Goal: Transaction & Acquisition: Subscribe to service/newsletter

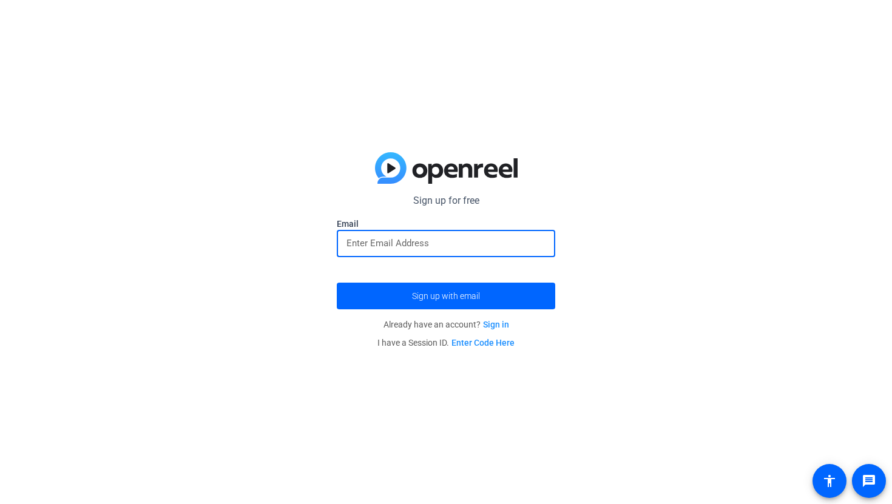
click at [413, 237] on input "email" at bounding box center [445, 243] width 199 height 15
click at [438, 242] on input "dexter.[PERSON_NAME]@stu.forthomas" at bounding box center [445, 243] width 199 height 15
click at [478, 242] on input "dexter.[PERSON_NAME]@stu.fortthomas" at bounding box center [445, 243] width 199 height 15
type input "[EMAIL_ADDRESS][PERSON_NAME][DOMAIN_NAME]"
click at [501, 316] on p "Already have an account? Sign in" at bounding box center [446, 325] width 218 height 18
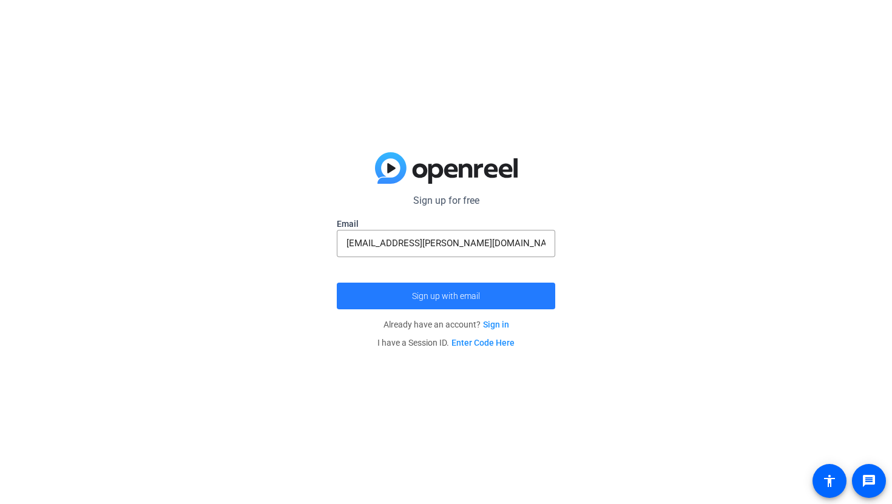
click at [496, 286] on span "submit" at bounding box center [446, 296] width 218 height 29
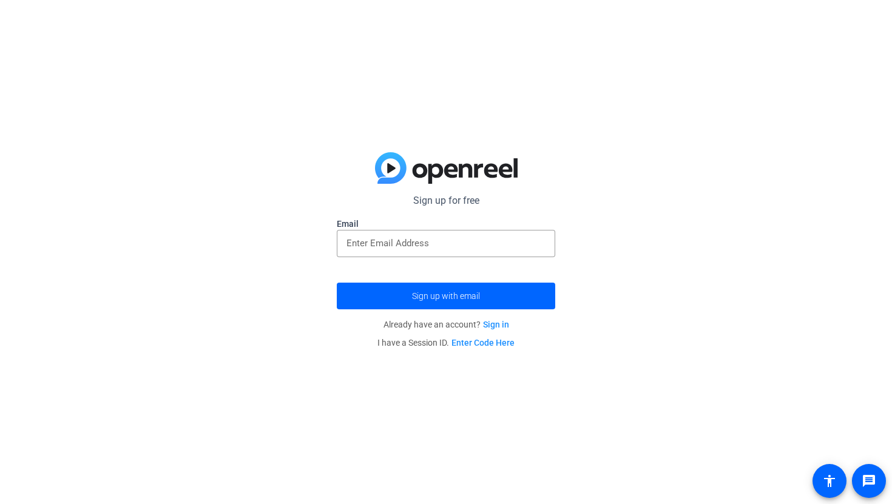
click at [15, 1] on div "Sign up for free Email Sign up with email Already have an account? Sign in I ha…" at bounding box center [446, 252] width 892 height 504
